Goal: Task Accomplishment & Management: Use online tool/utility

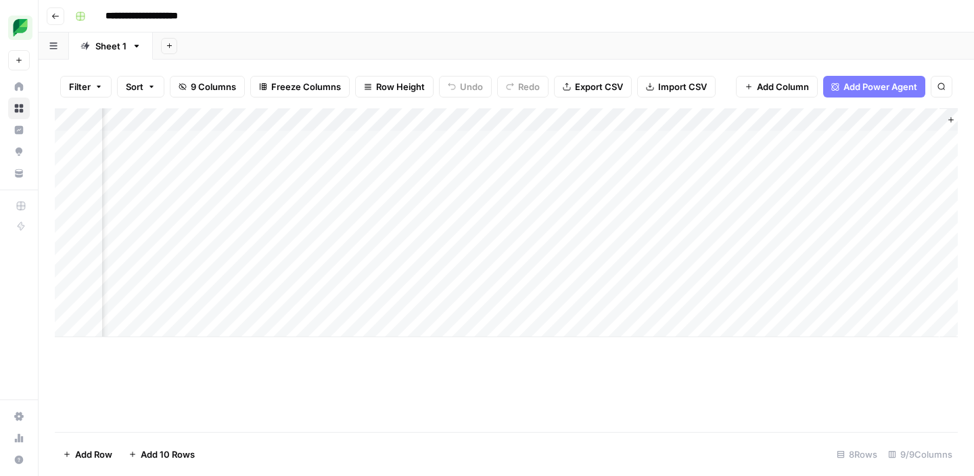
scroll to position [0, 479]
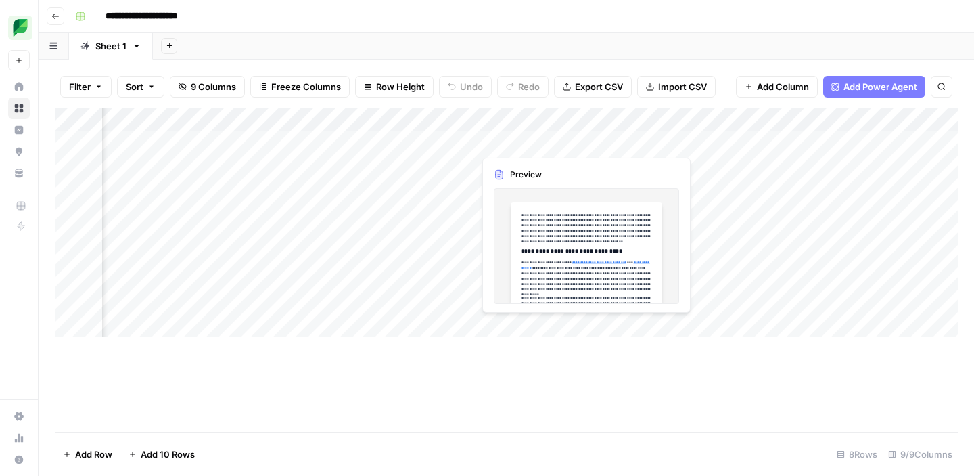
click at [522, 141] on div "Add Column" at bounding box center [506, 222] width 903 height 229
